Goal: Navigation & Orientation: Find specific page/section

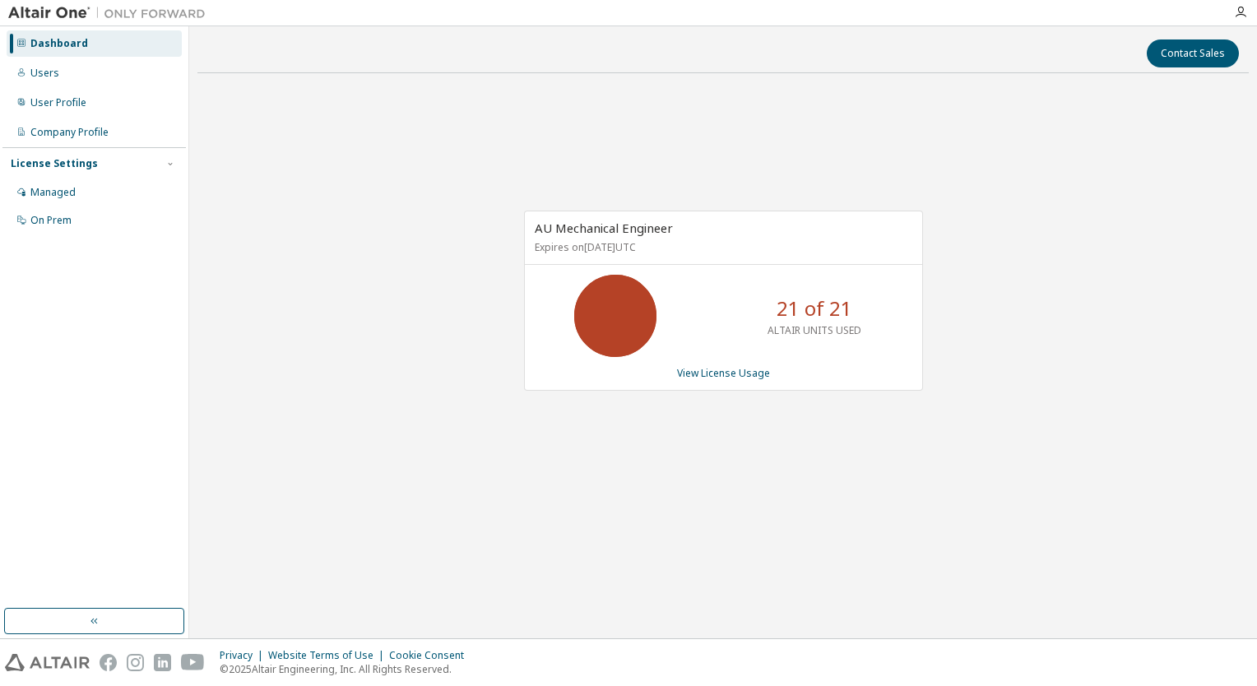
click at [684, 584] on div "Contact Sales AU Mechanical Engineer Expires on [DATE] UTC 21 of 21 ALTAIR UNIT…" at bounding box center [723, 333] width 1052 height 596
